Goal: Use online tool/utility: Utilize a website feature to perform a specific function

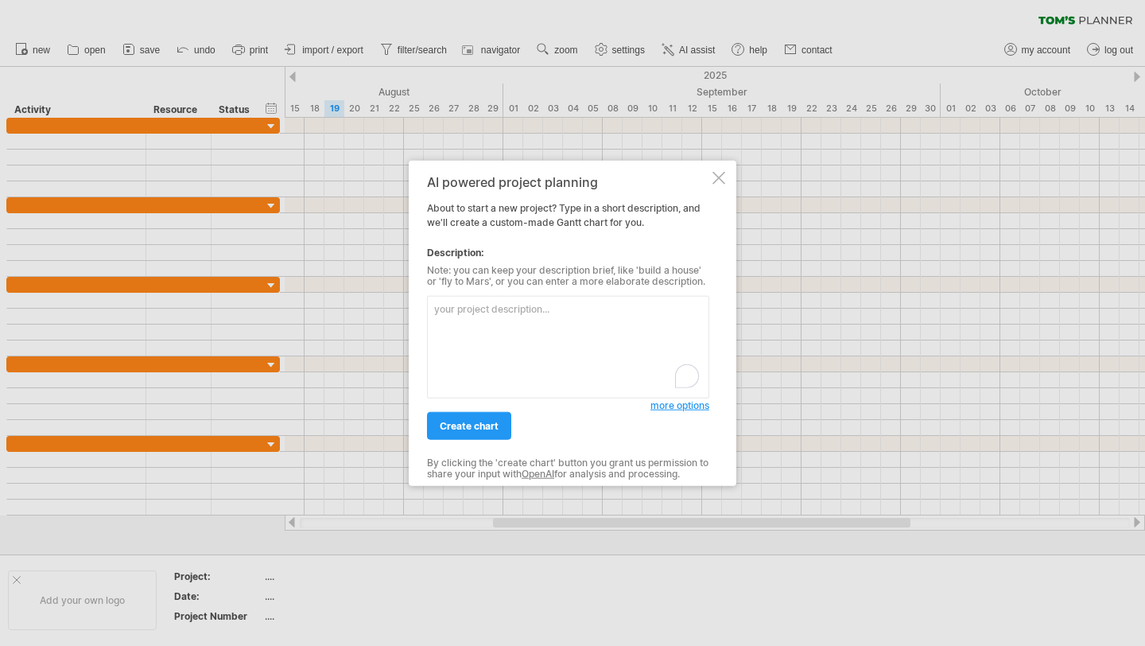
click at [511, 315] on textarea "To enrich screen reader interactions, please activate Accessibility in Grammarl…" at bounding box center [568, 347] width 282 height 103
click at [658, 409] on span "more options" at bounding box center [679, 405] width 59 height 12
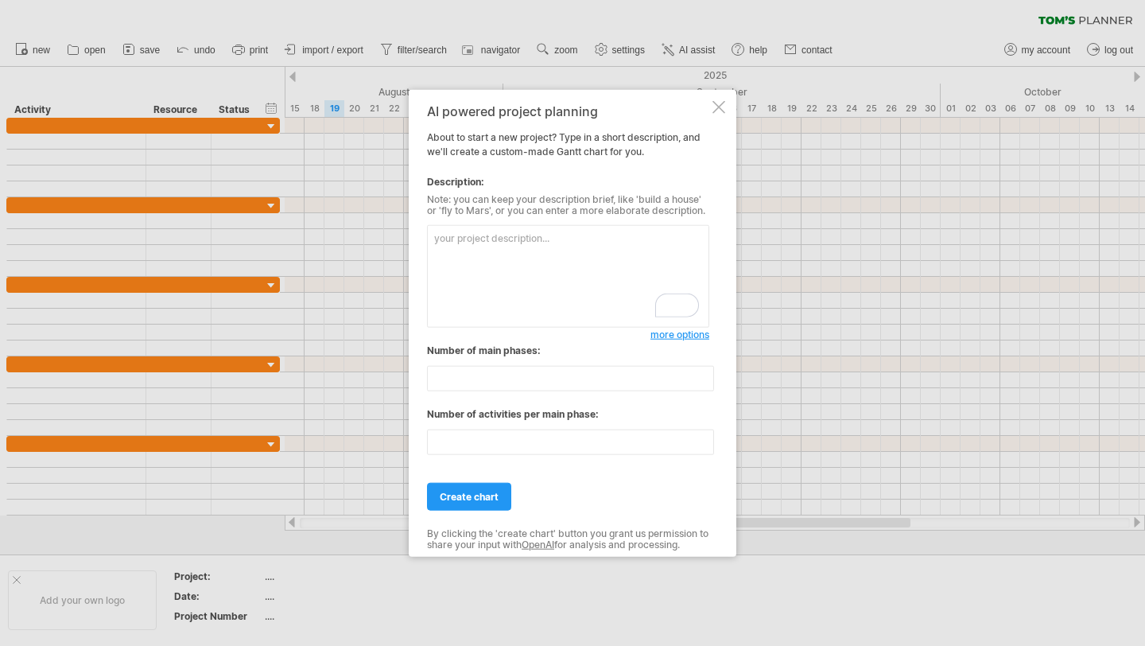
click at [564, 230] on textarea "To enrich screen reader interactions, please activate Accessibility in Grammarl…" at bounding box center [568, 276] width 282 height 103
paste textarea "Activity Description Start Date End Date Task Duration KT to Superleap Walkthro…"
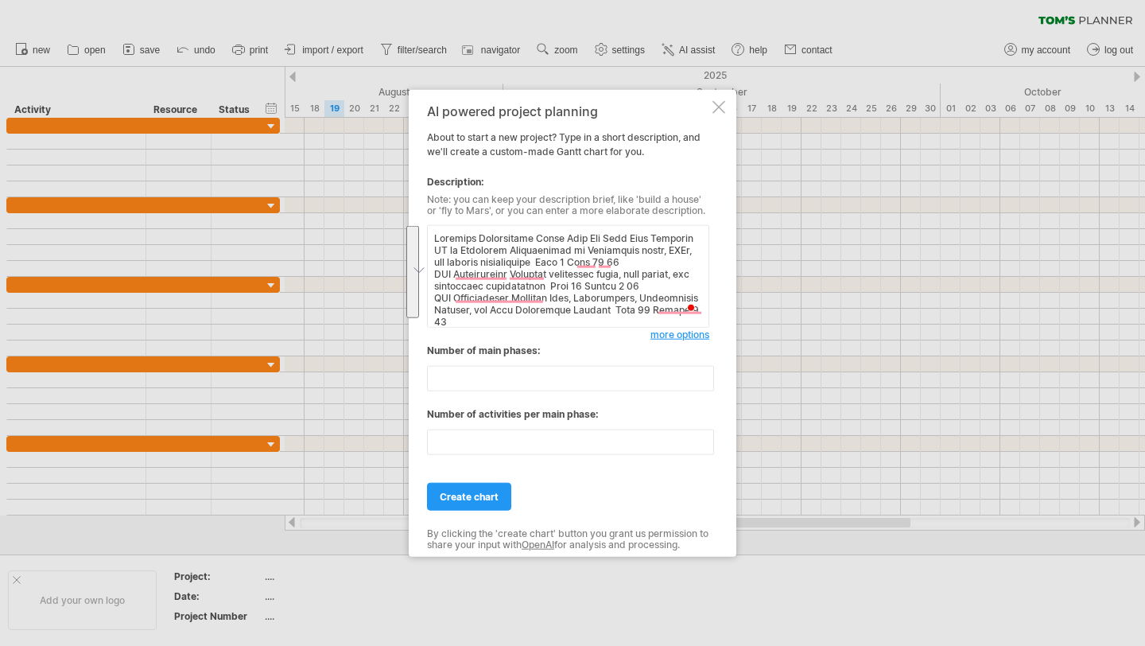
drag, startPoint x: 438, startPoint y: 236, endPoint x: 661, endPoint y: 318, distance: 237.2
click at [661, 318] on textarea "To enrich screen reader interactions, please activate Accessibility in Grammarl…" at bounding box center [568, 276] width 282 height 103
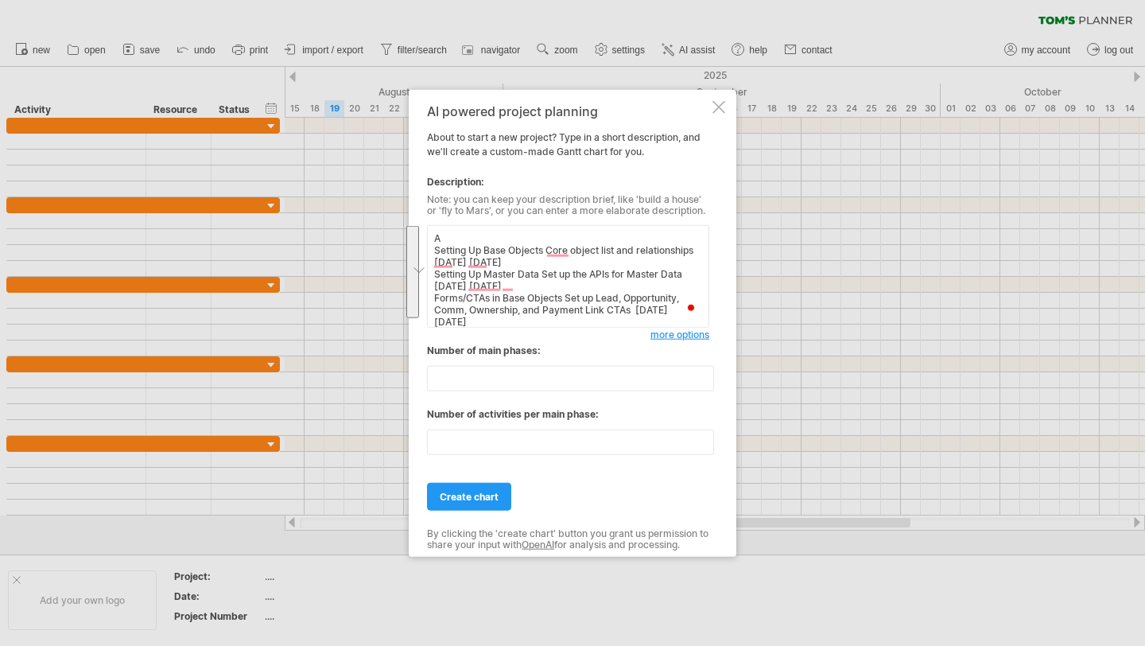
drag, startPoint x: 479, startPoint y: 316, endPoint x: 426, endPoint y: 239, distance: 94.4
click at [426, 239] on div "AI powered project planning About to start a new project? Type in a short descr…" at bounding box center [573, 323] width 328 height 467
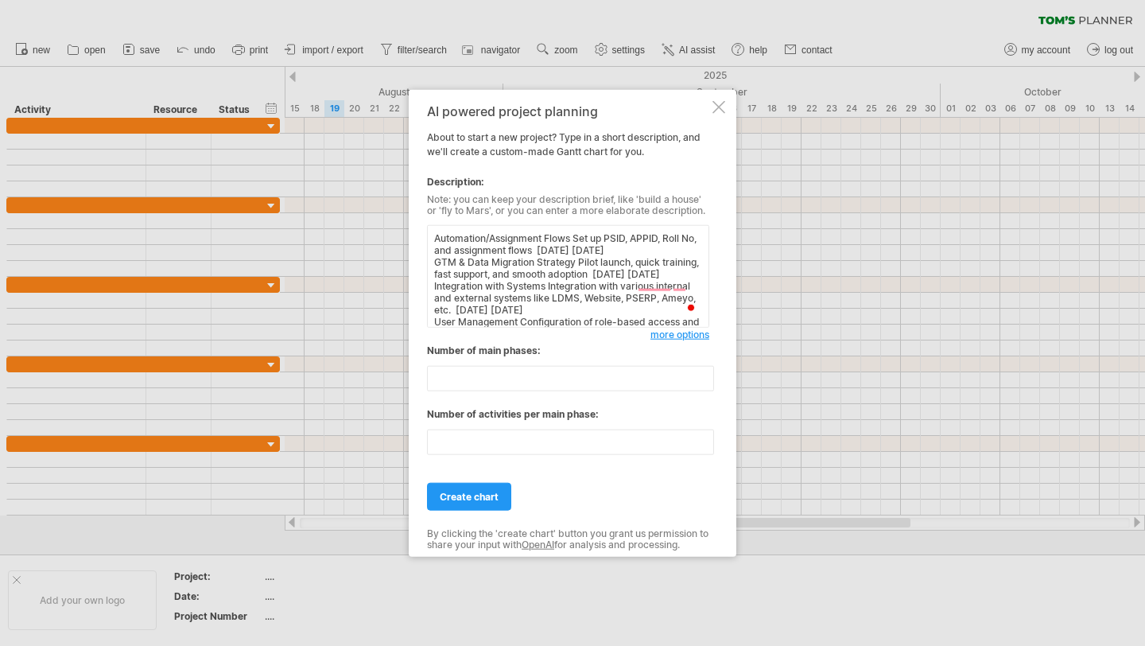
drag, startPoint x: 575, startPoint y: 309, endPoint x: 405, endPoint y: 246, distance: 181.6
click at [405, 246] on div "Trying to reach [DOMAIN_NAME] Connected again... 0% clear filter new" at bounding box center [572, 323] width 1145 height 646
type textarea ", Website, PSERP, Ameyo, etc. [DATE] [DATE] User Management Configuration of ro…"
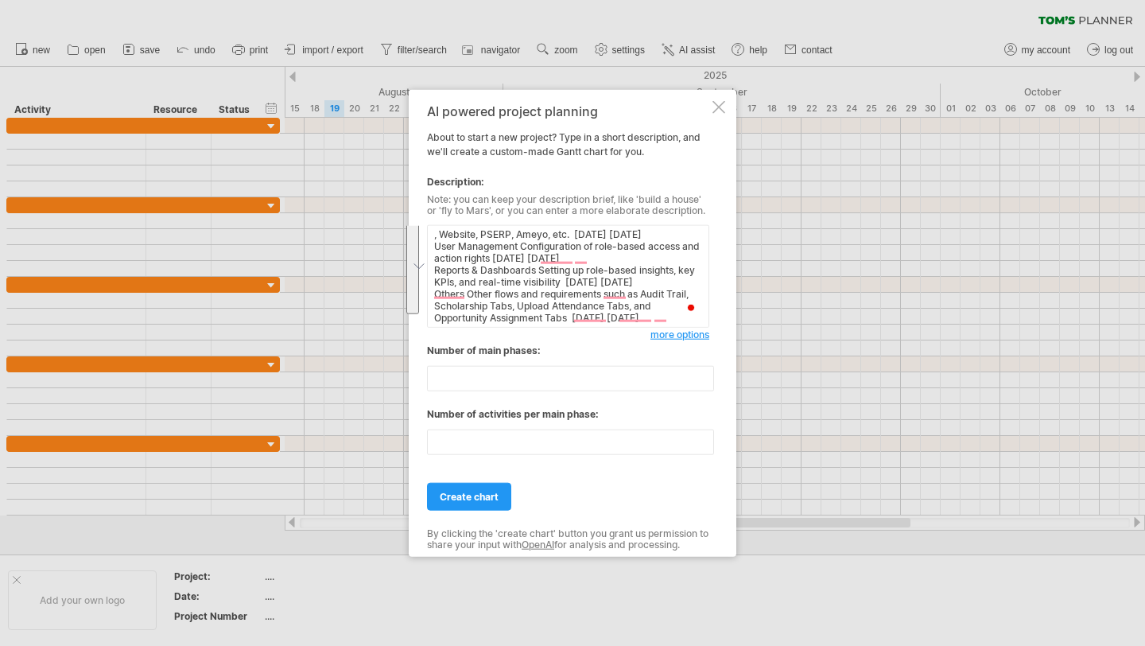
drag, startPoint x: 437, startPoint y: 231, endPoint x: 706, endPoint y: 357, distance: 297.0
click at [706, 357] on div "AI powered project planning About to start a new project? Type in a short descr…" at bounding box center [568, 323] width 282 height 438
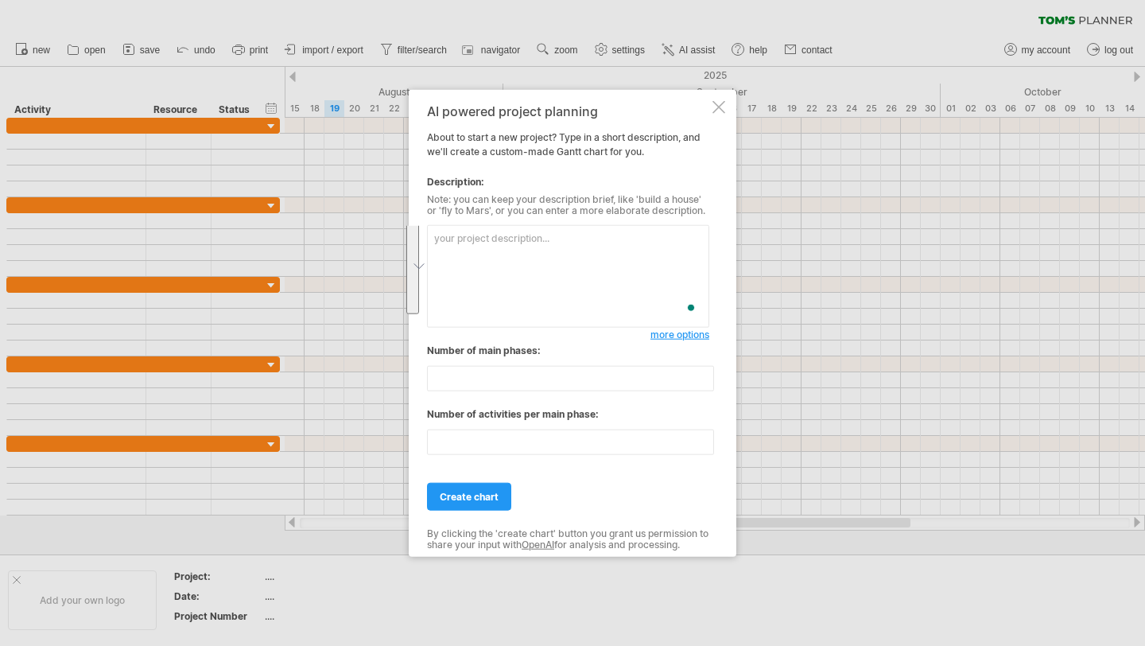
scroll to position [0, 0]
click at [678, 332] on span "more options" at bounding box center [679, 334] width 59 height 12
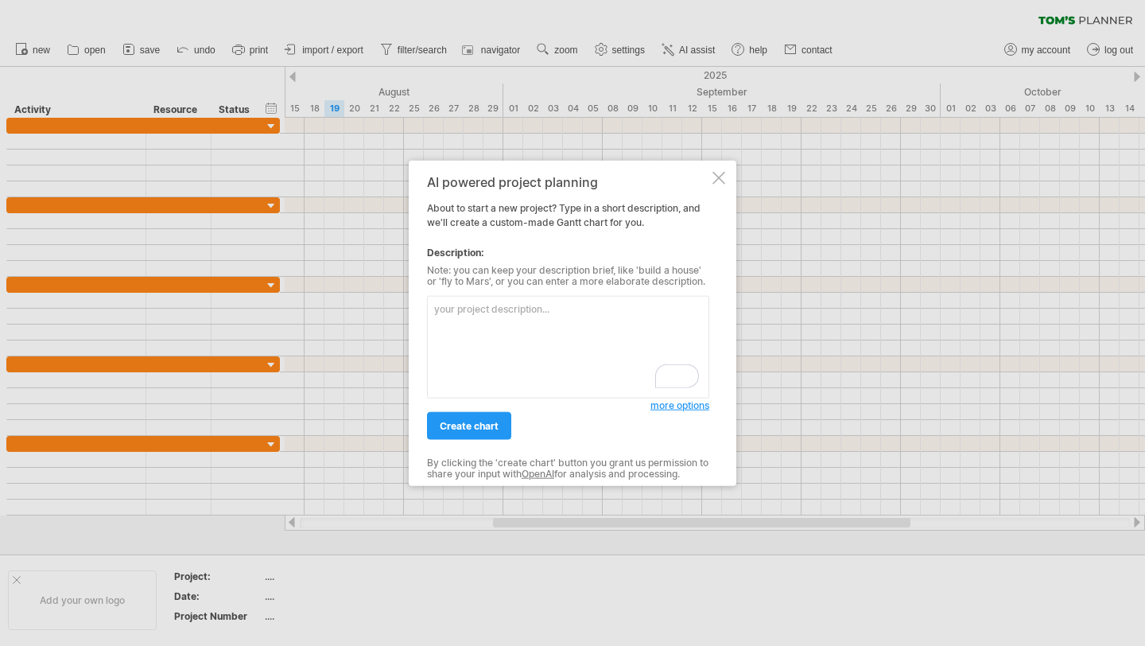
click at [695, 409] on span "more options" at bounding box center [679, 405] width 59 height 12
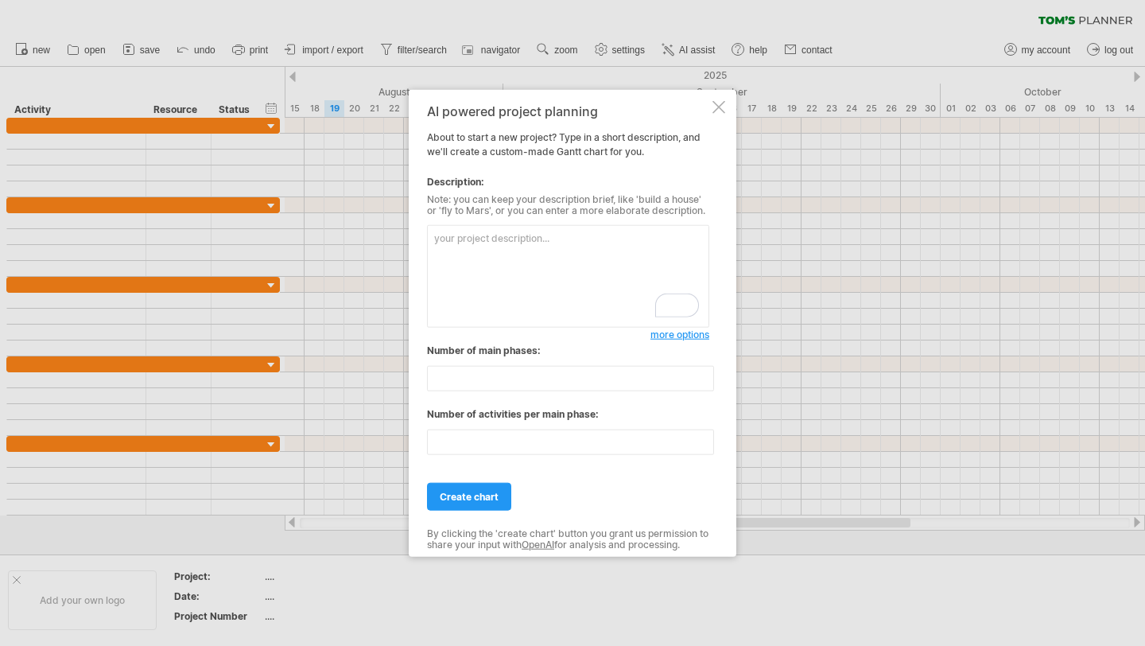
click at [710, 110] on div "AI powered project planning About to start a new project? Type in a short descr…" at bounding box center [573, 323] width 328 height 467
click at [721, 99] on div "AI powered project planning About to start a new project? Type in a short descr…" at bounding box center [573, 323] width 328 height 467
click at [717, 106] on div at bounding box center [718, 107] width 13 height 13
